Goal: Task Accomplishment & Management: Use online tool/utility

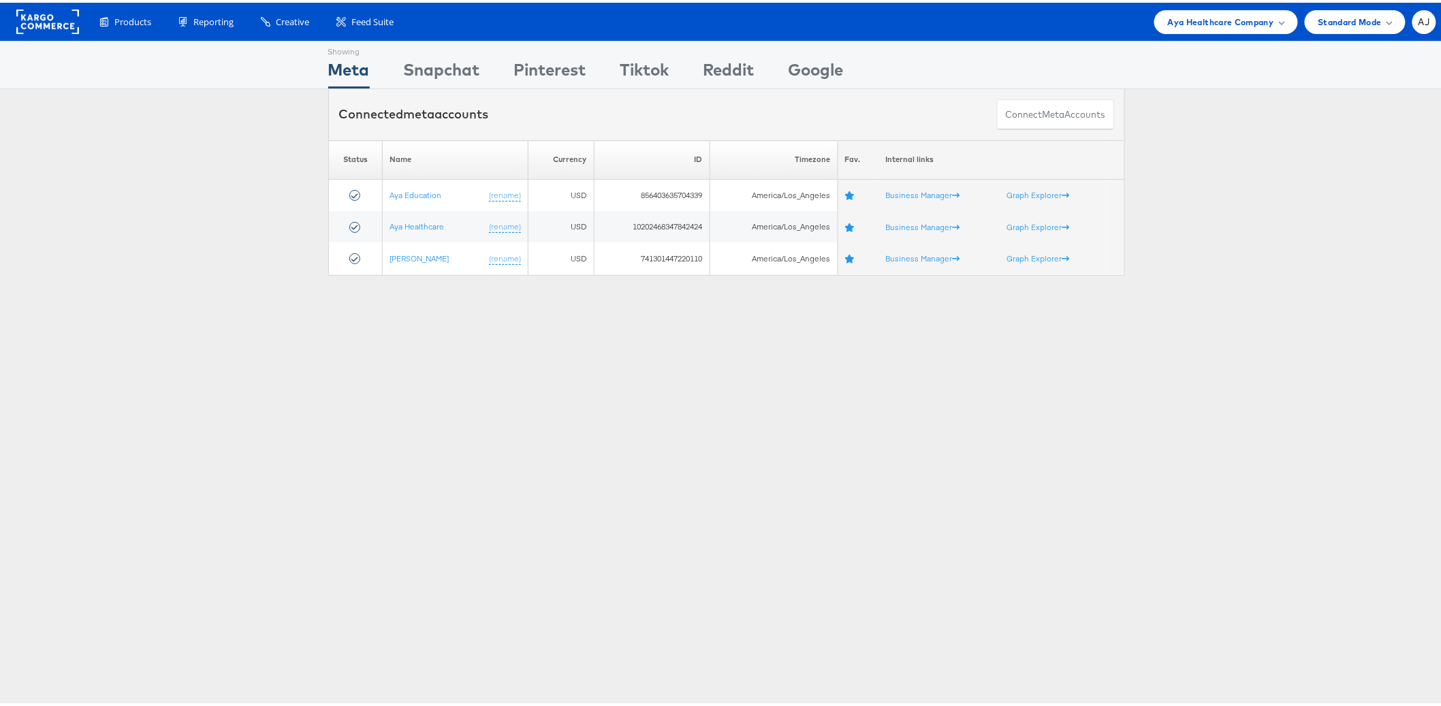
click at [1196, 35] on div "Products Product Catalogs Enhance Your Product Catalog, Map Them to Publishers,…" at bounding box center [726, 19] width 1452 height 38
click at [1198, 23] on span "Aya Healthcare Company" at bounding box center [1221, 19] width 106 height 14
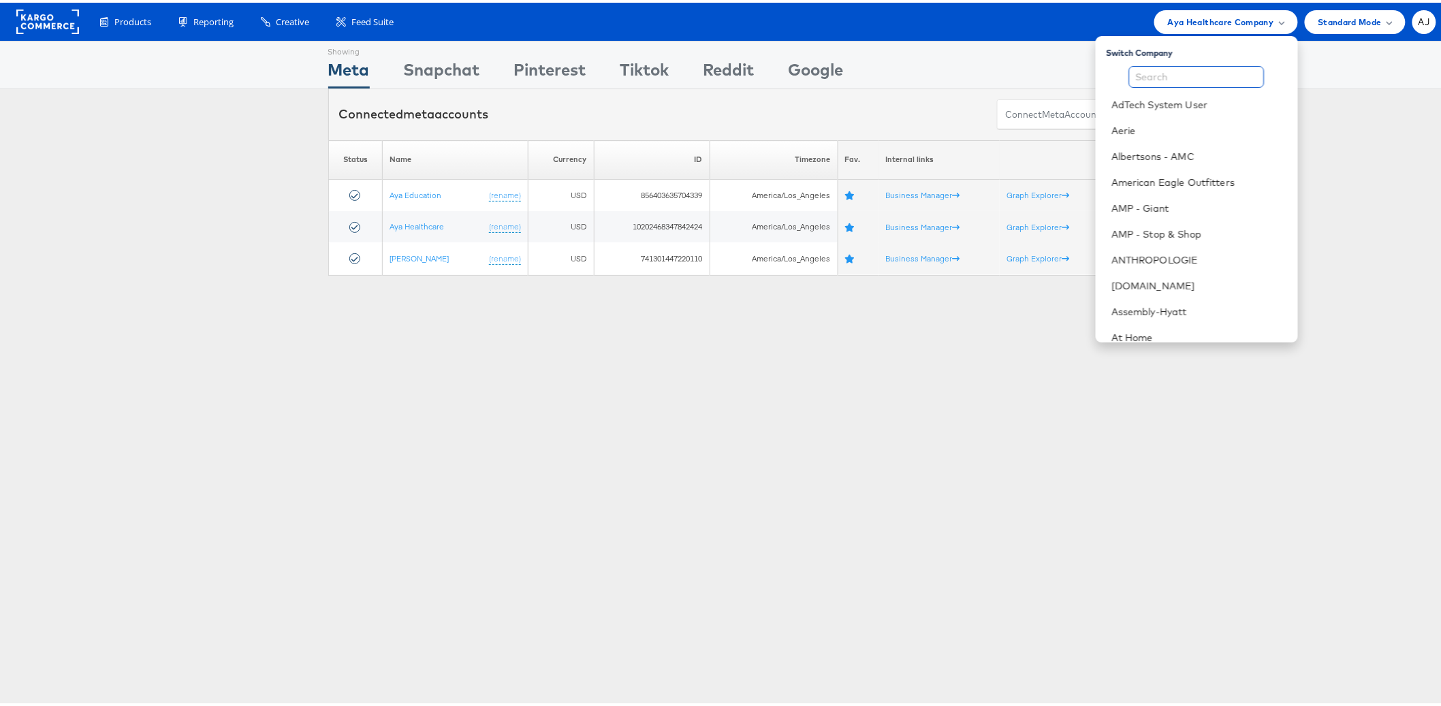
click at [1198, 77] on input "text" at bounding box center [1196, 74] width 135 height 22
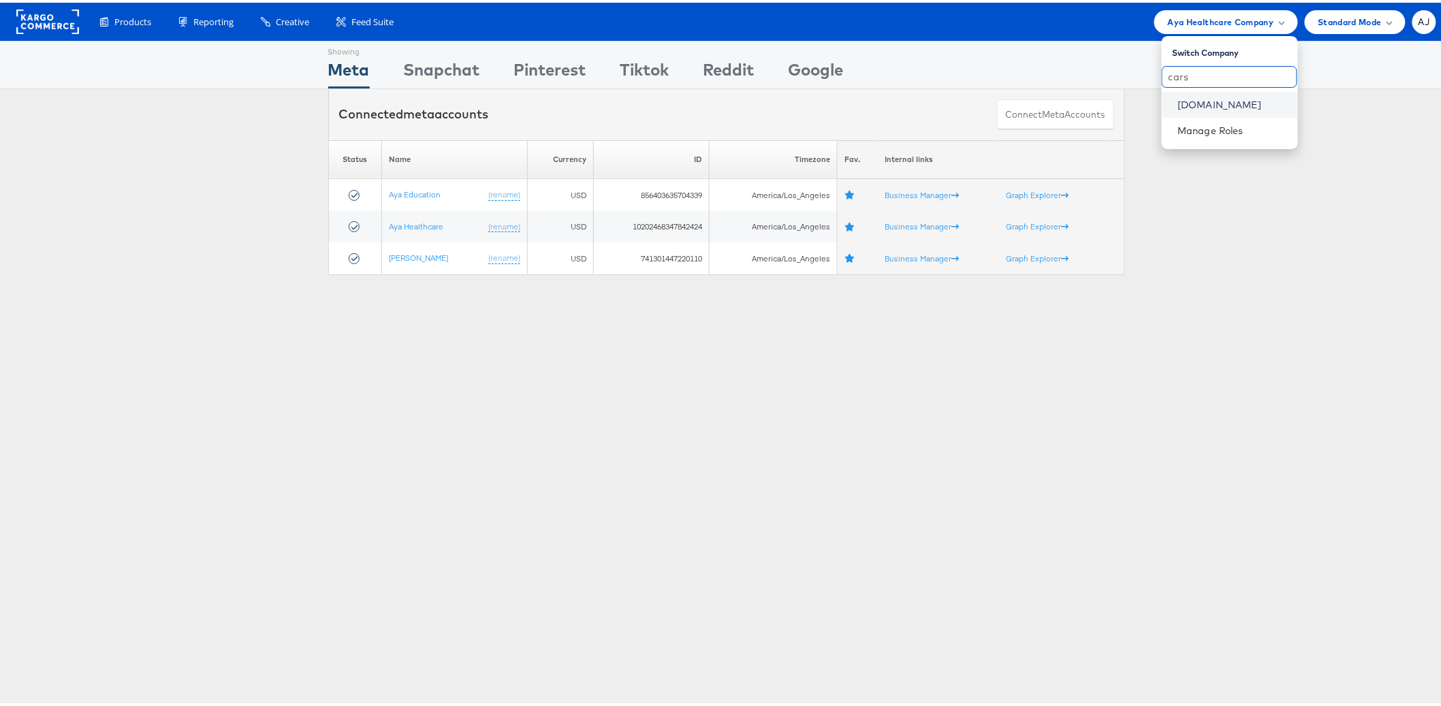
type input "cars"
click at [1189, 95] on link "Cars.com" at bounding box center [1232, 102] width 109 height 14
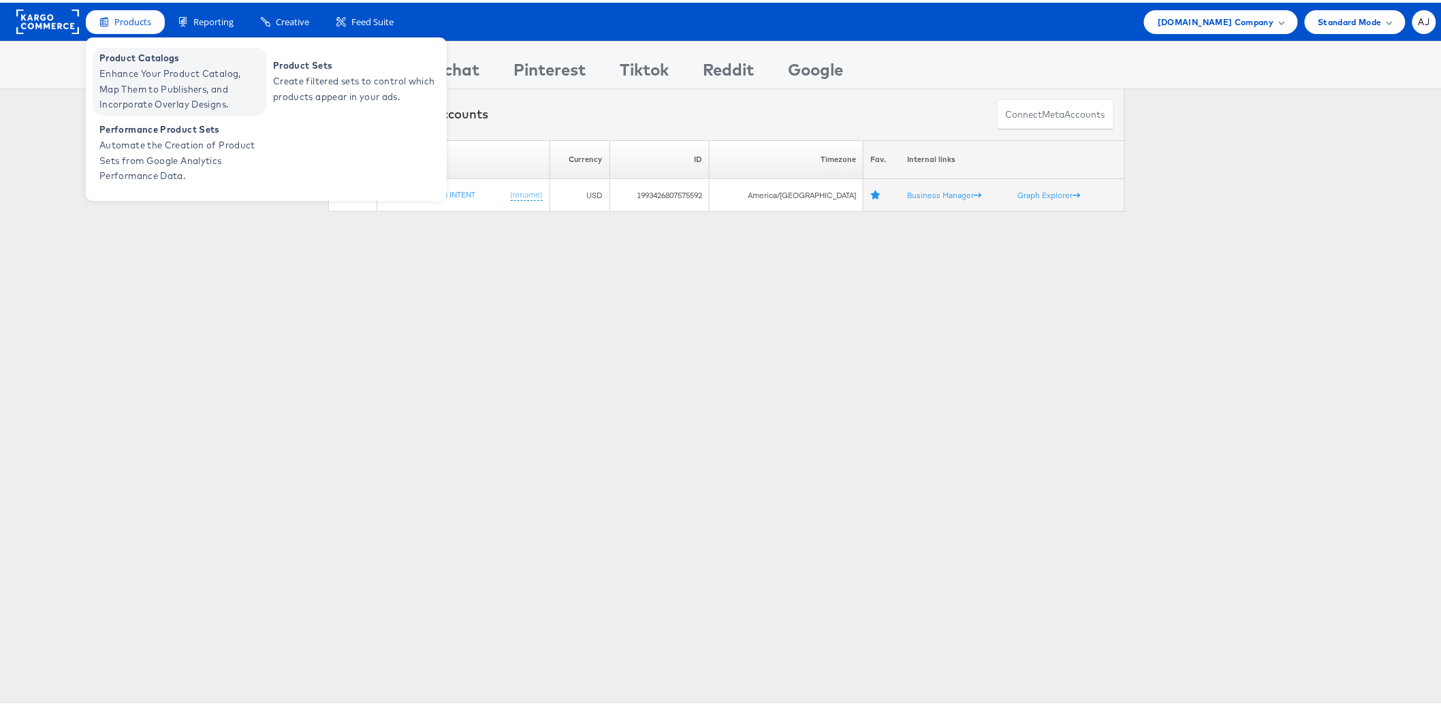
click at [142, 50] on span "Product Catalogs" at bounding box center [180, 56] width 163 height 16
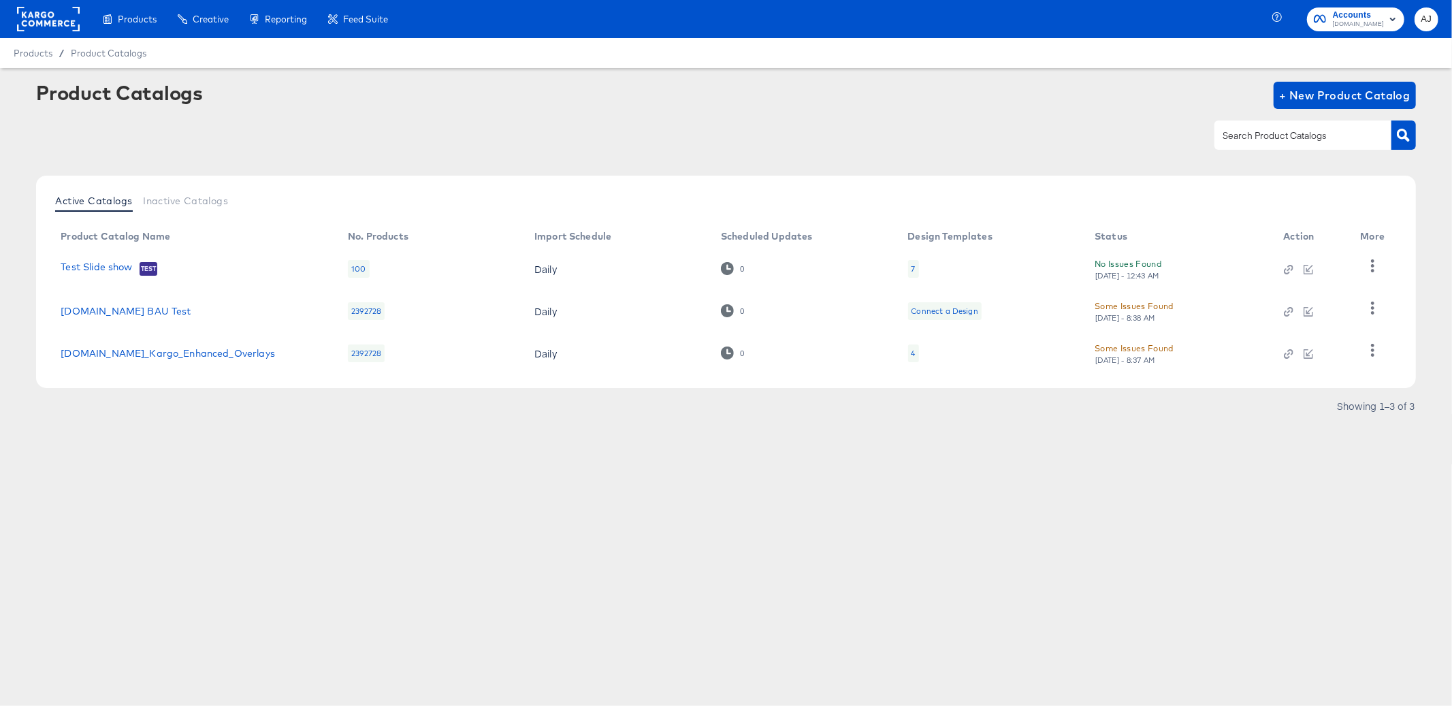
click at [518, 472] on div "Products Products Product Catalogs Enhance Your Product Catalog, Map Them to Pu…" at bounding box center [726, 353] width 1452 height 706
click at [302, 154] on div "Product Catalogs + New Product Catalog" at bounding box center [725, 123] width 1379 height 83
click at [58, 20] on rect at bounding box center [48, 19] width 63 height 25
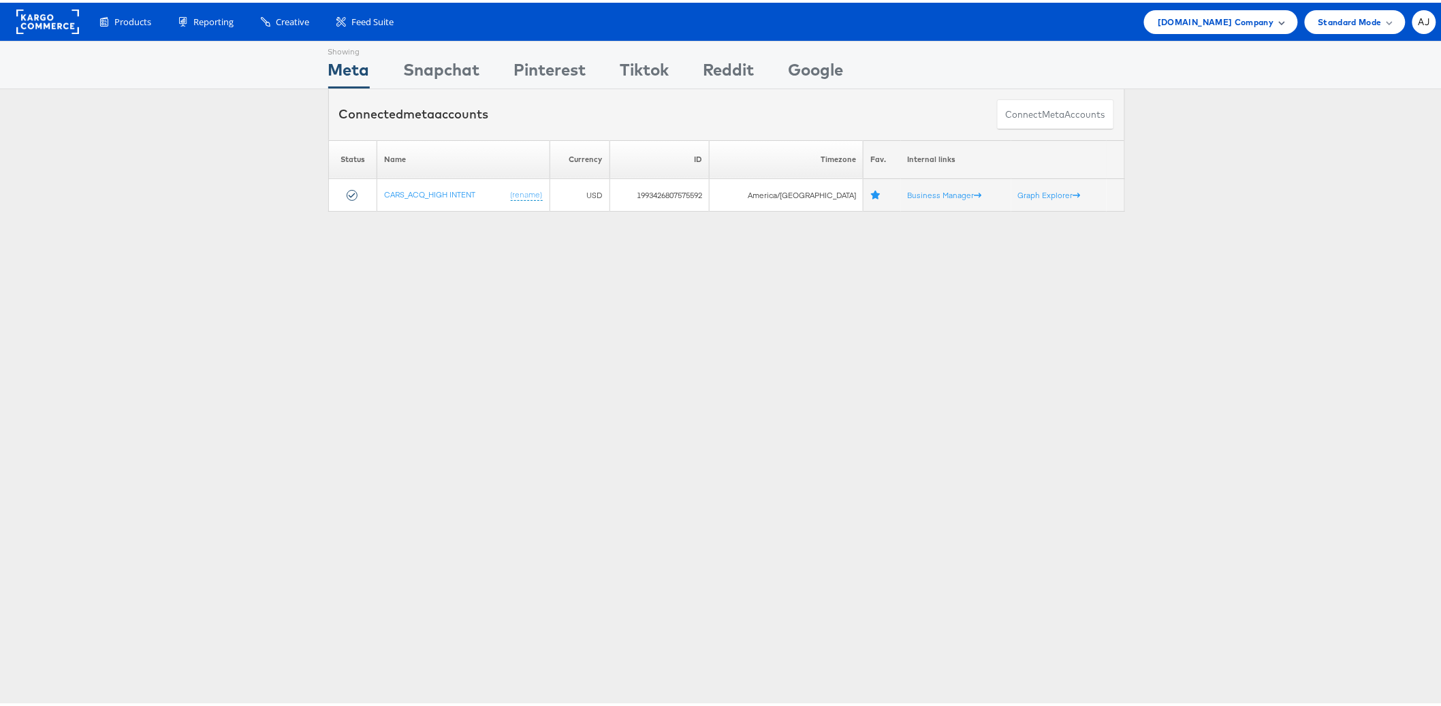
click at [1237, 14] on span "Cars.com Company" at bounding box center [1215, 19] width 116 height 14
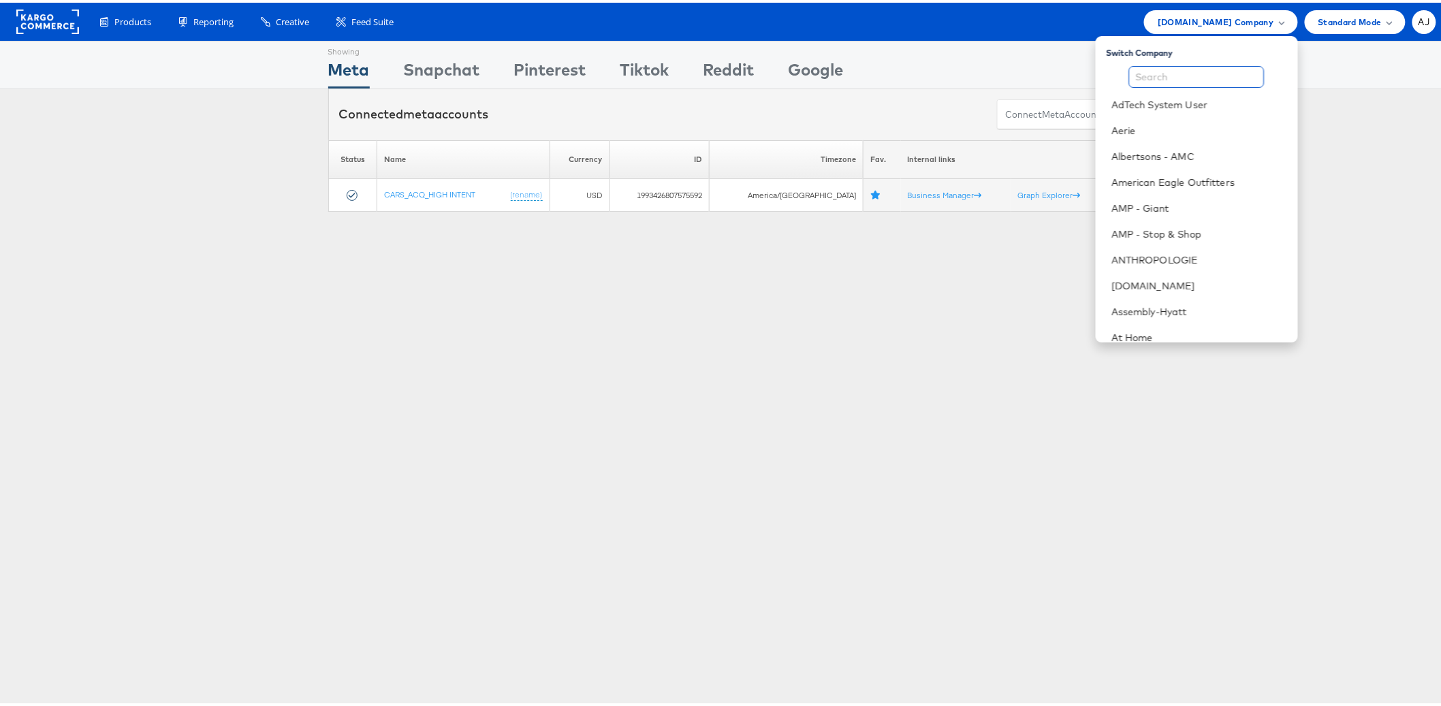
click at [1202, 71] on input "text" at bounding box center [1196, 74] width 135 height 22
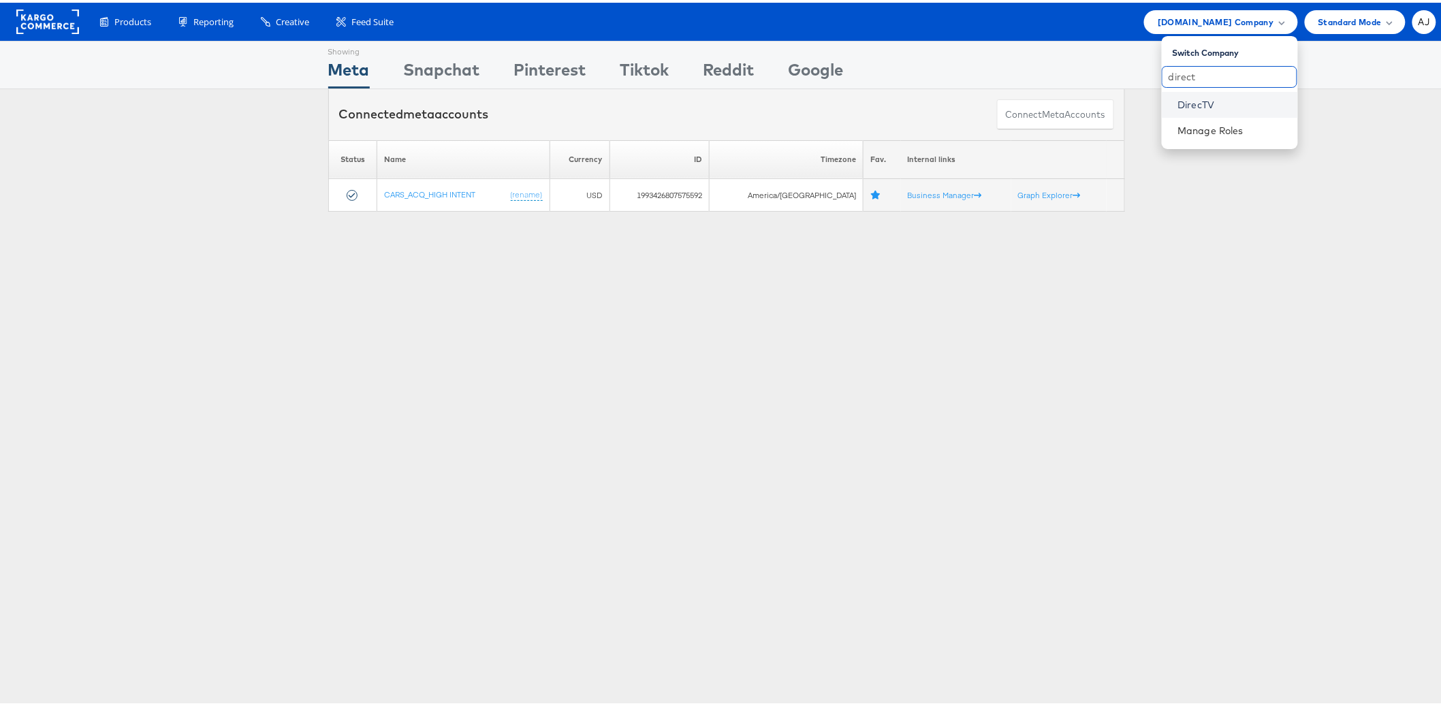
type input "direct"
click at [1215, 101] on link "DirecTV" at bounding box center [1232, 102] width 109 height 14
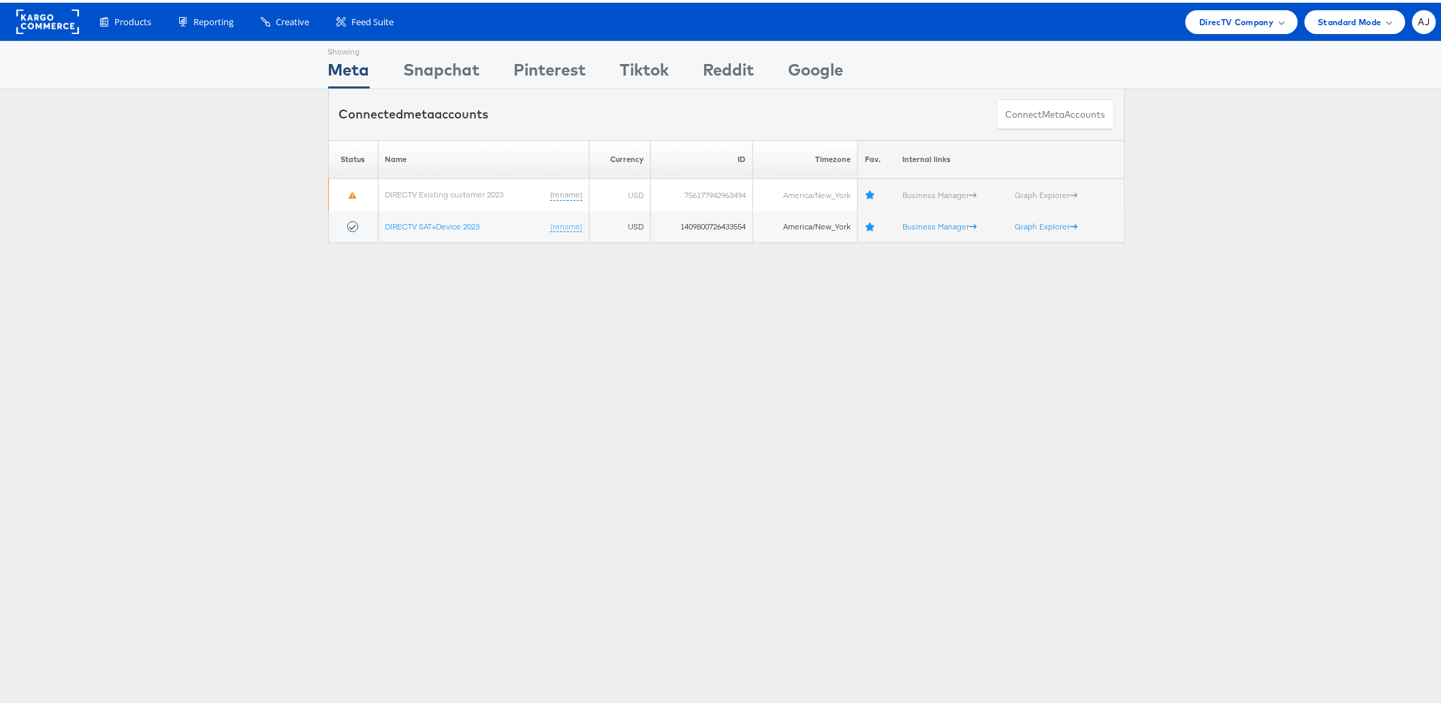
click at [416, 447] on div "Showing Meta Showing Snapchat Showing Pinterest Showing Tiktok Showing Reddit S…" at bounding box center [726, 378] width 1452 height 681
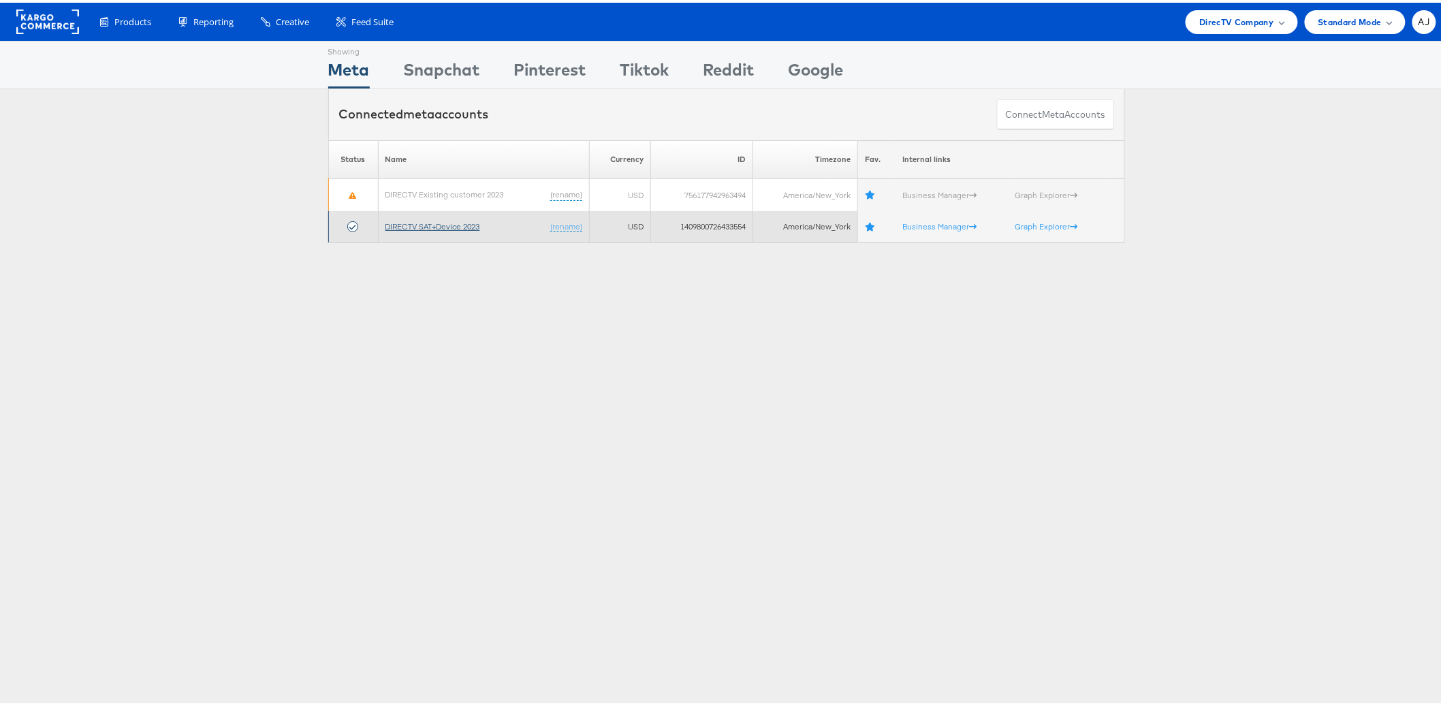
click at [430, 223] on link "DIRECTV SAT+Device 2023" at bounding box center [432, 224] width 95 height 10
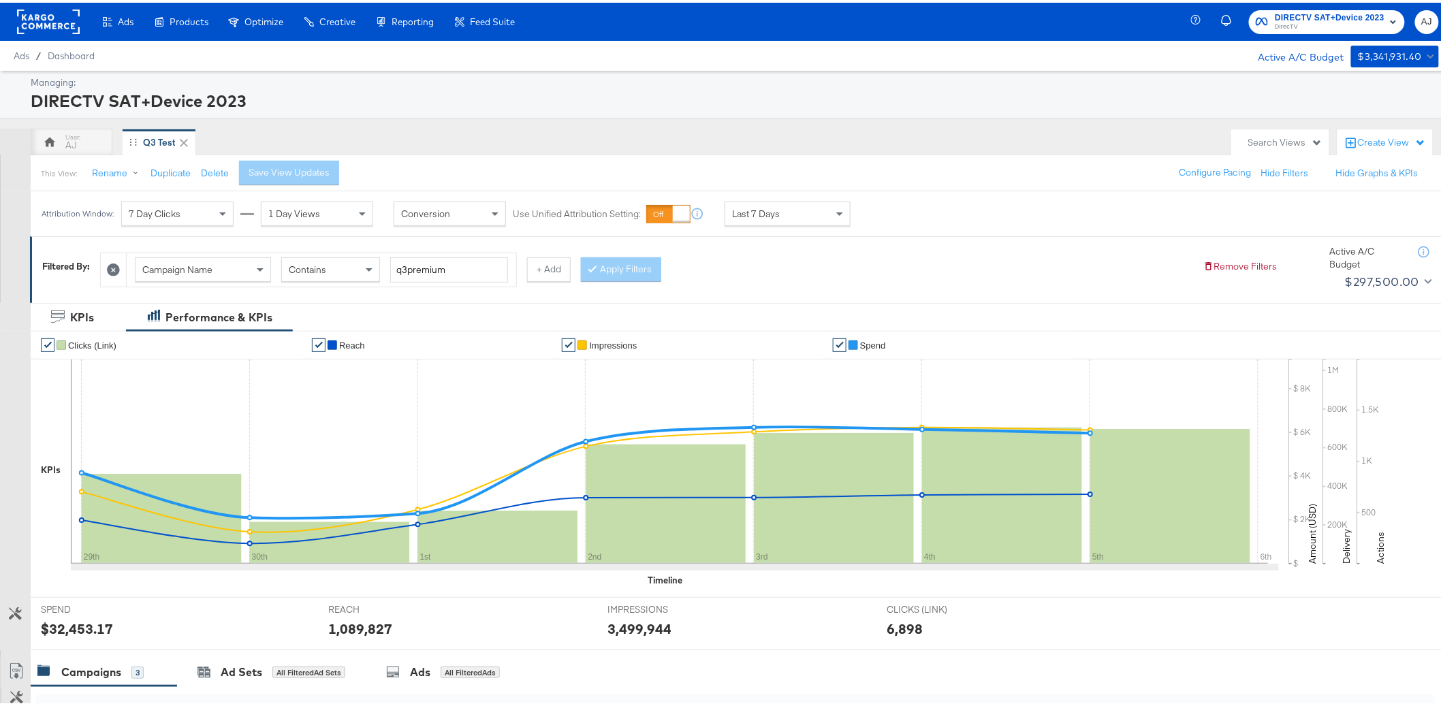
click at [935, 237] on div "Filtered By: Campaign Name Contains q3premium + Add Apply Filters Remove Filter…" at bounding box center [741, 267] width 1422 height 66
click at [1065, 212] on div "Attribution Window: 7 Day Clicks 1 Day Views Conversion Use Unified Attribution…" at bounding box center [726, 211] width 1452 height 45
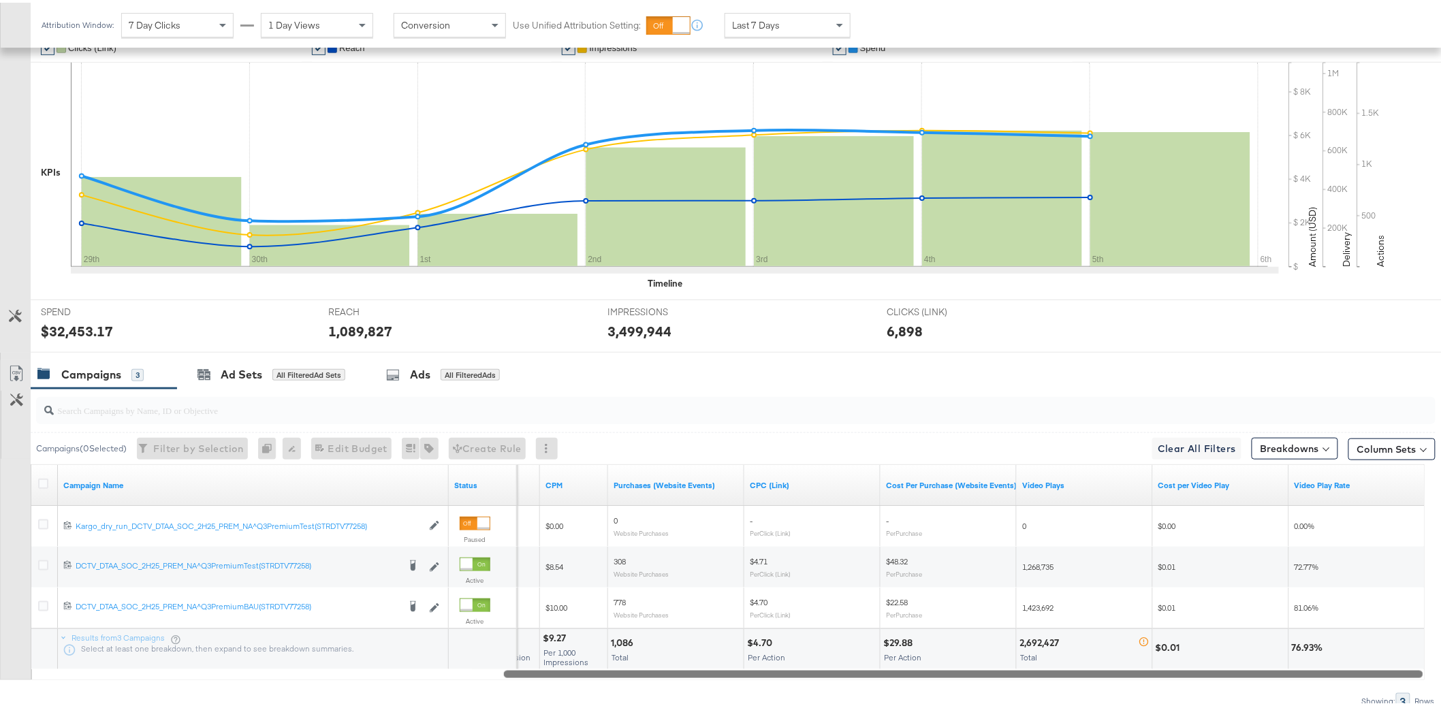
drag, startPoint x: 635, startPoint y: 676, endPoint x: 1121, endPoint y: 677, distance: 486.1
click at [1121, 677] on div "Campaigns ( 0 Selected) Filter by Selection Filter 0 campaigns 0 Rename 0 campa…" at bounding box center [717, 546] width 1435 height 321
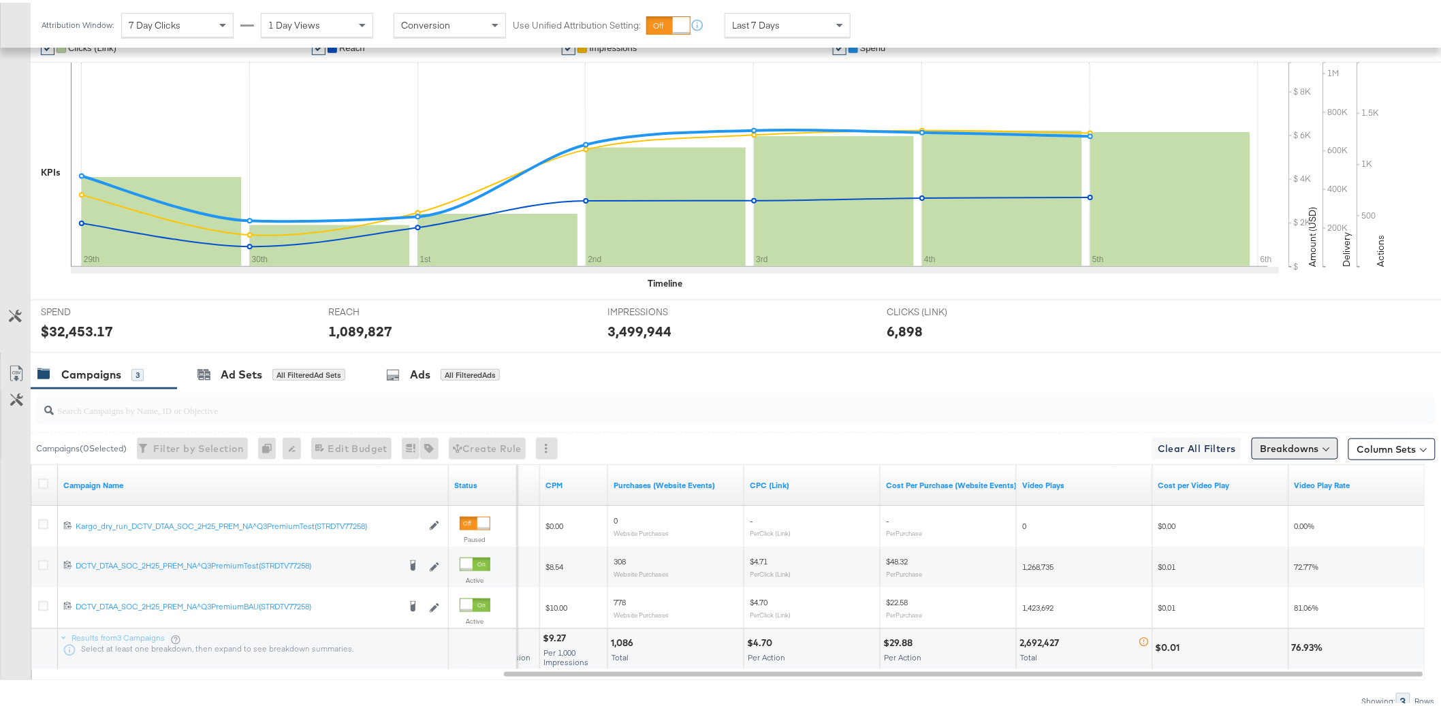
click at [1308, 455] on button "Breakdowns" at bounding box center [1294, 446] width 86 height 22
click at [1241, 508] on div "Delivery" at bounding box center [1262, 505] width 135 height 11
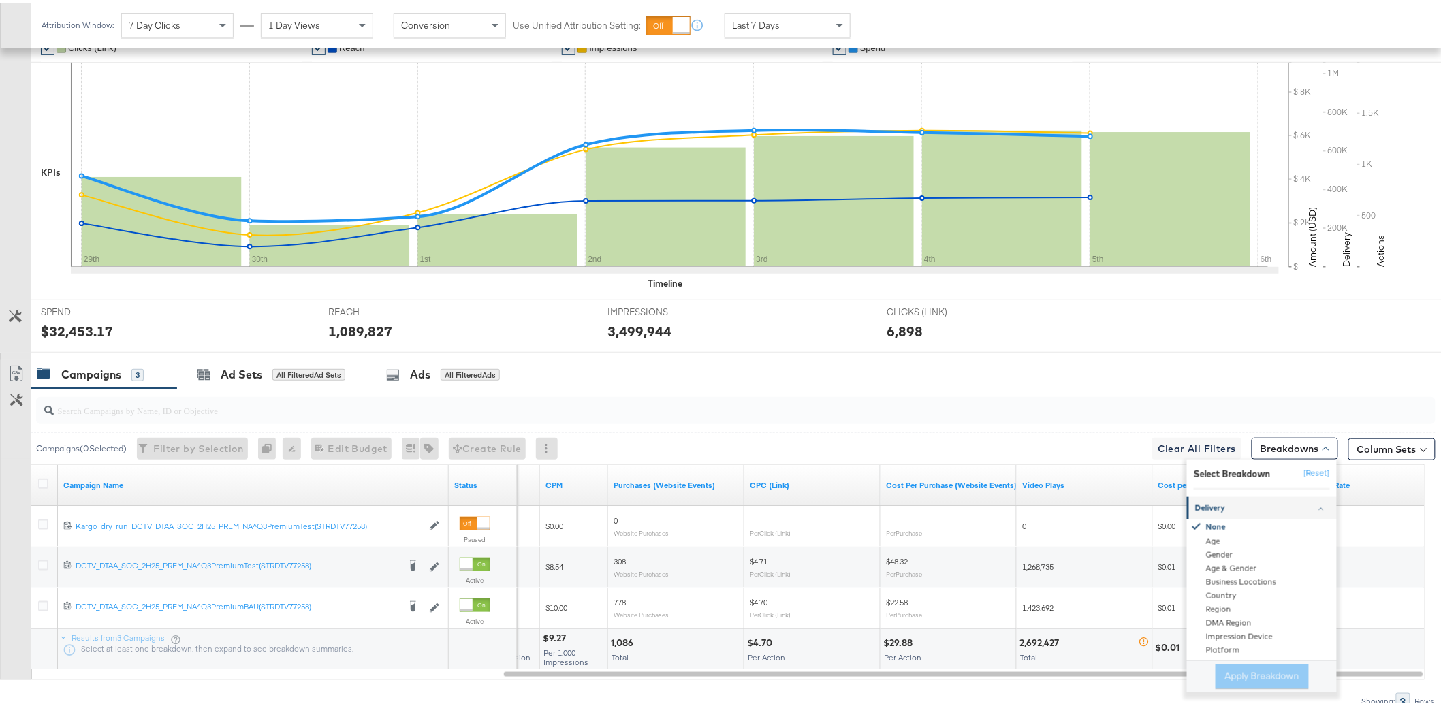
click at [1241, 508] on div "Delivery" at bounding box center [1262, 505] width 135 height 11
click at [1234, 554] on div "Placement" at bounding box center [1263, 553] width 148 height 14
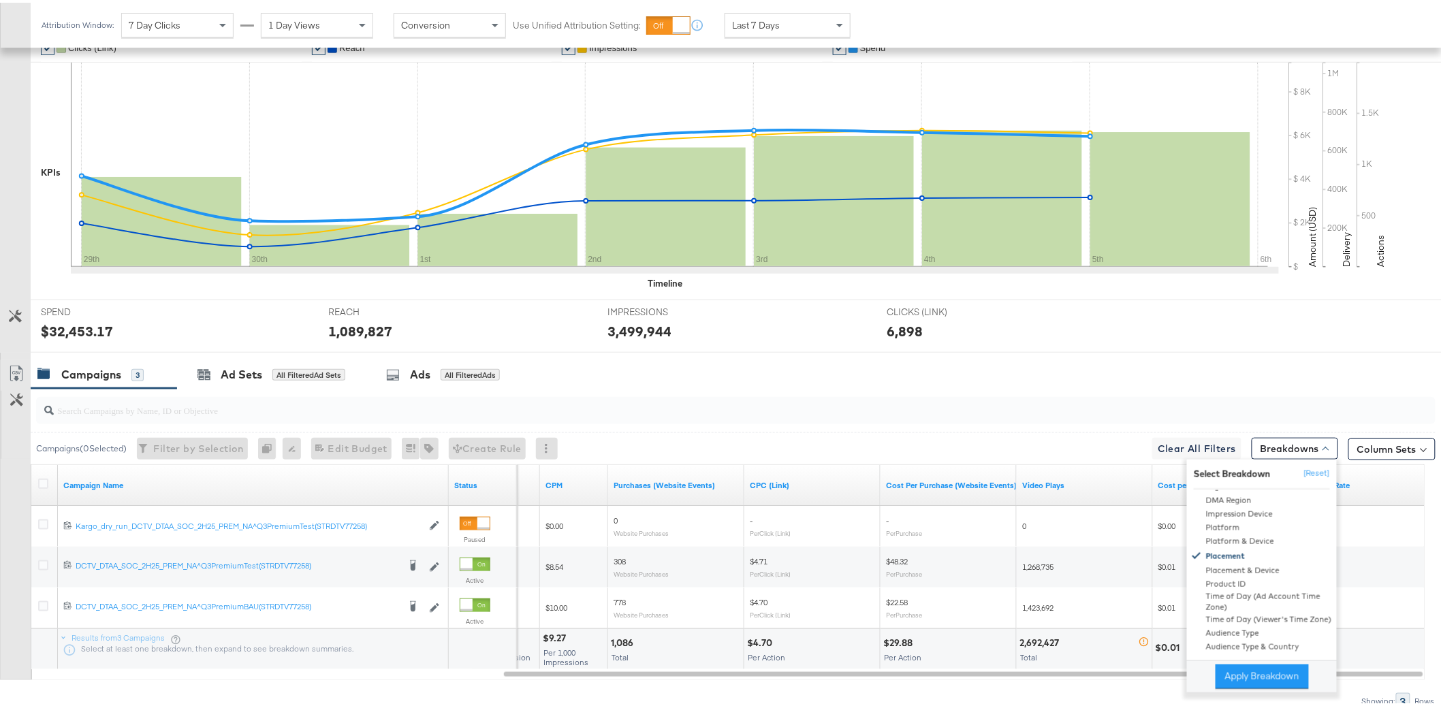
click at [1165, 381] on div "Campaigns 3 Ad Sets All Filtered Ad Sets Ads All Filtered Ads" at bounding box center [742, 371] width 1422 height 29
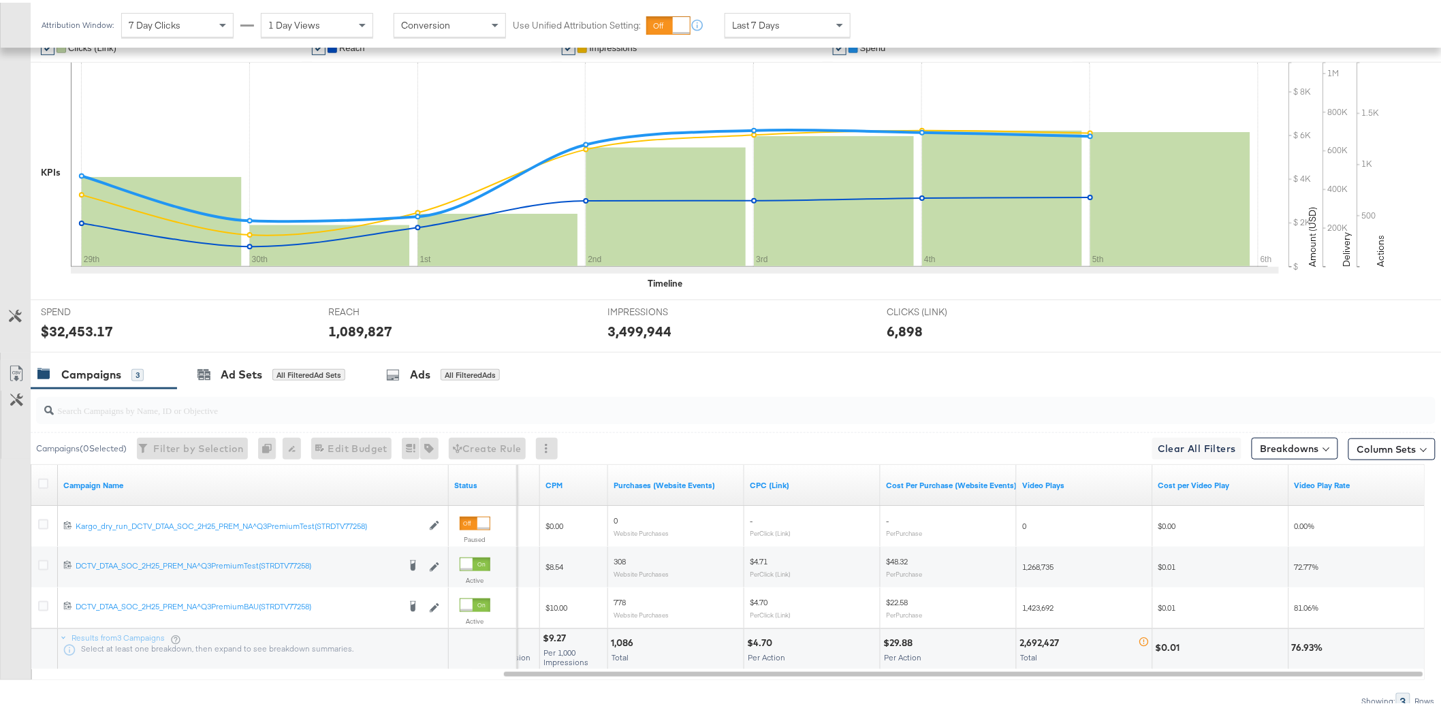
click at [1267, 433] on div "Breakdowns" at bounding box center [1294, 443] width 86 height 27
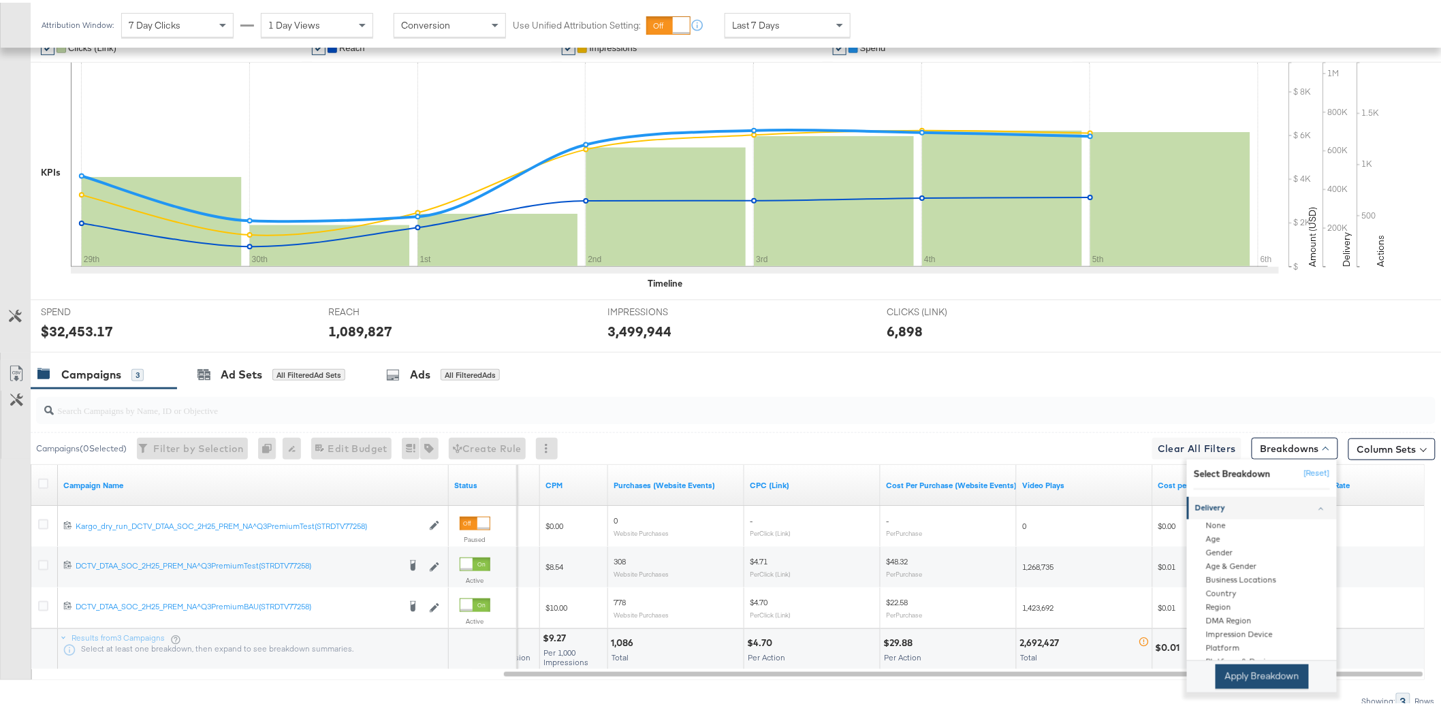
click at [1259, 674] on button "Apply Breakdown" at bounding box center [1261, 674] width 93 height 25
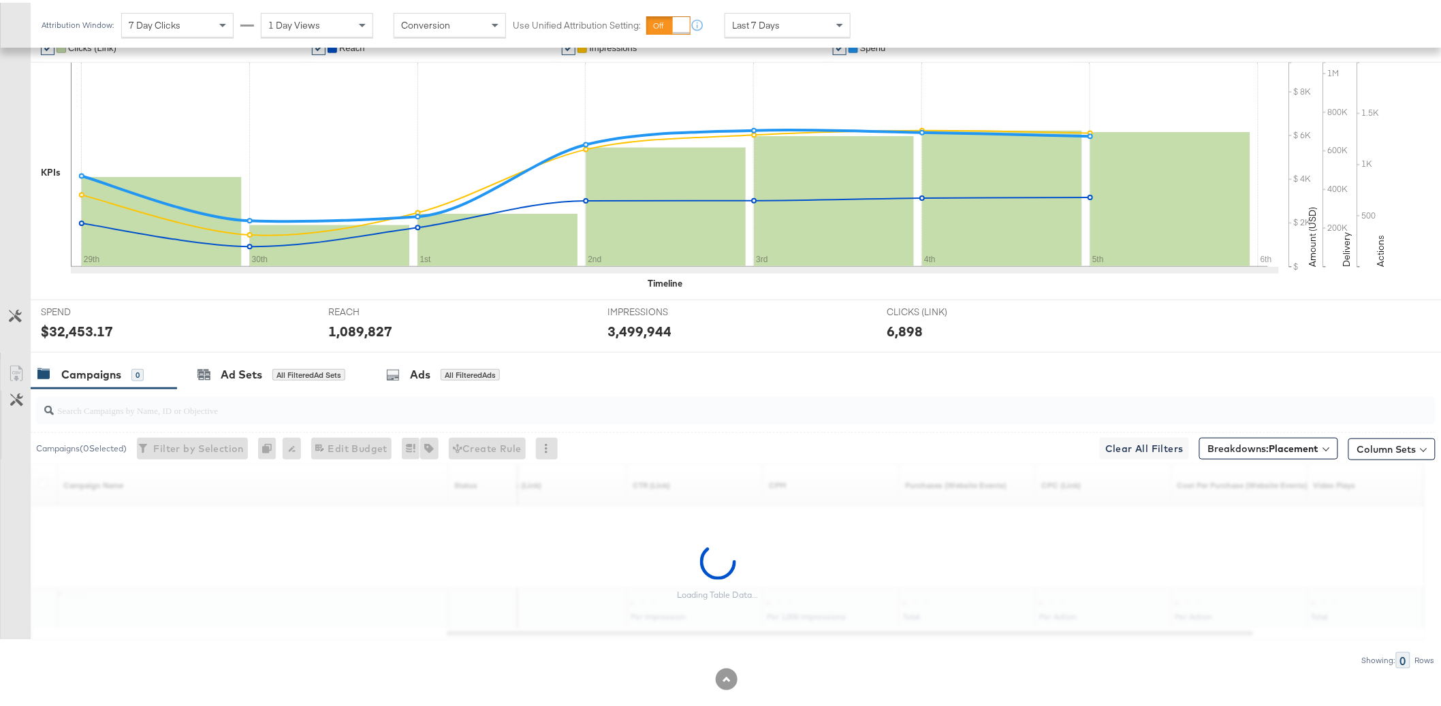
click at [1091, 377] on div "Campaigns 0 Ad Sets All Filtered Ad Sets Ads All Filtered Ads" at bounding box center [742, 371] width 1422 height 29
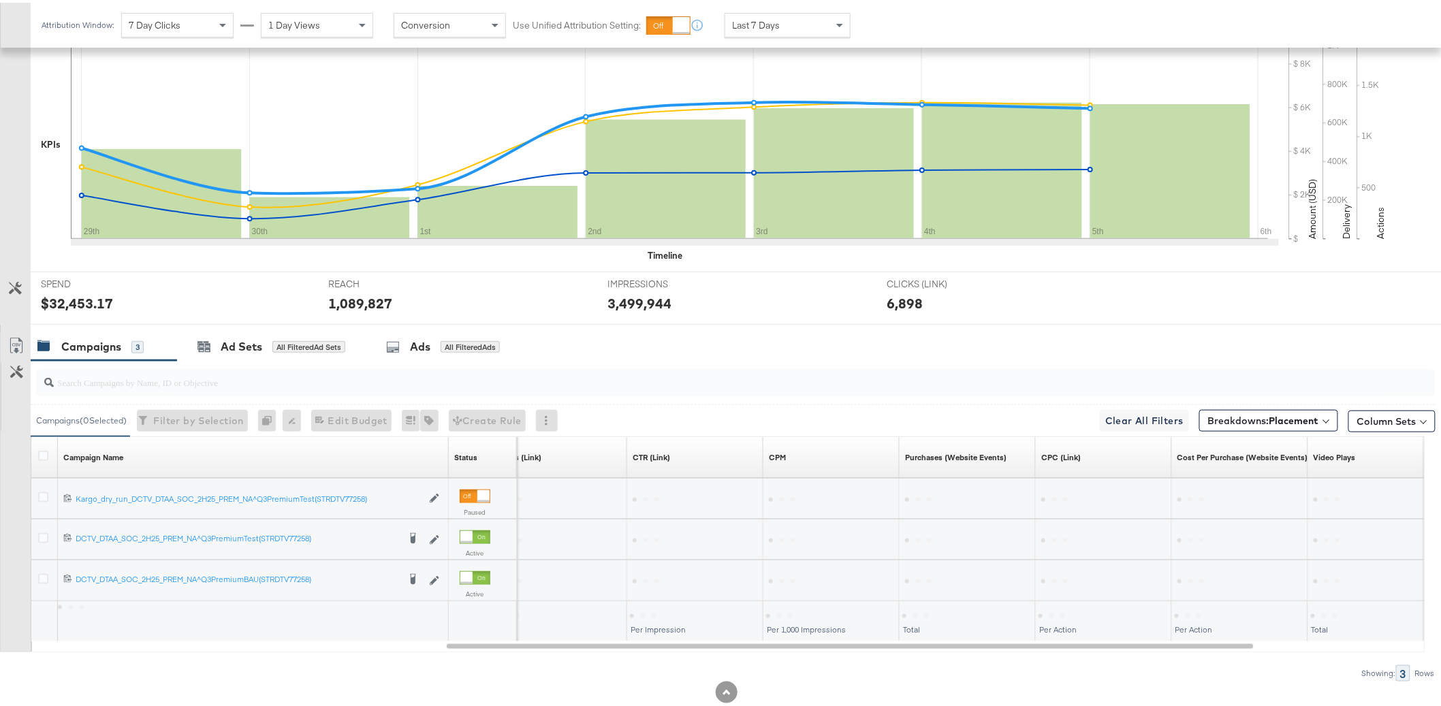
scroll to position [358, 0]
